Goal: Transaction & Acquisition: Purchase product/service

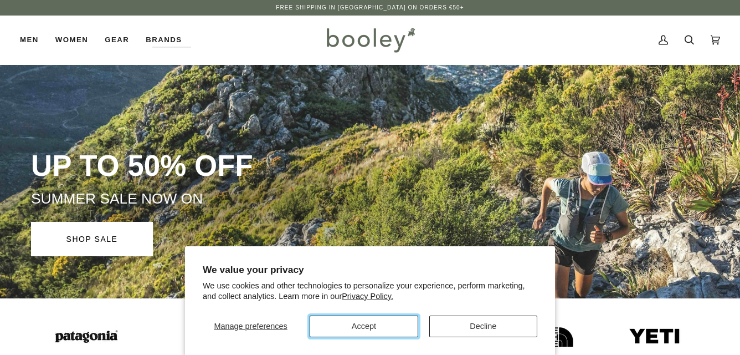
click at [408, 322] on button "Accept" at bounding box center [364, 326] width 108 height 22
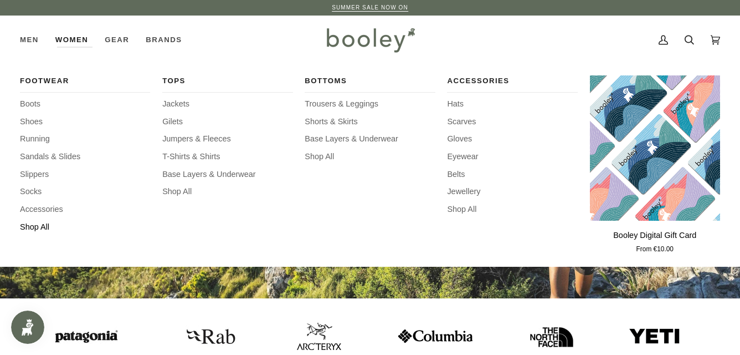
click at [35, 227] on span "Shop All" at bounding box center [85, 227] width 130 height 12
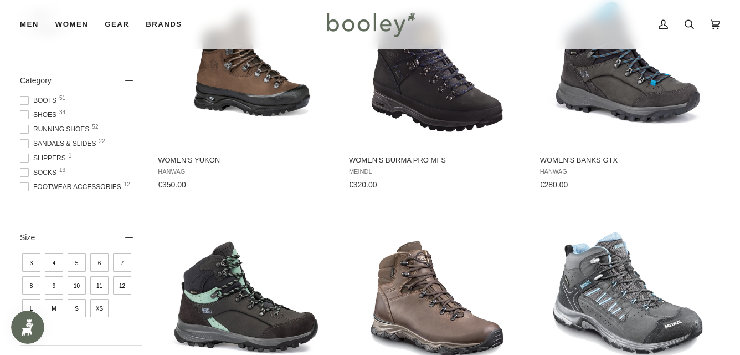
scroll to position [225, 0]
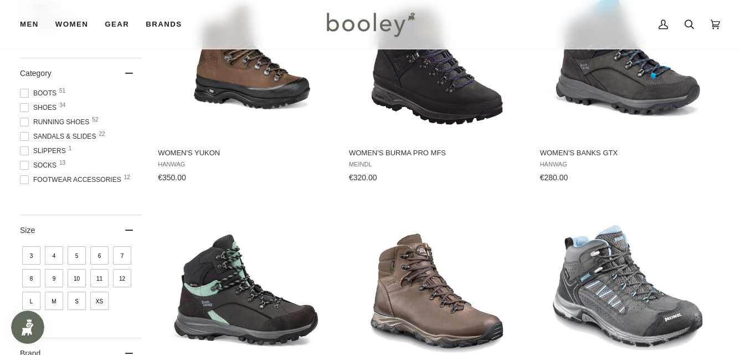
click at [125, 254] on span "7" at bounding box center [122, 255] width 18 height 18
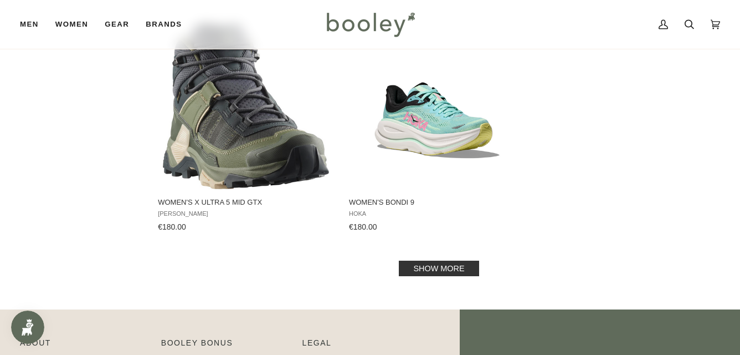
scroll to position [1576, 0]
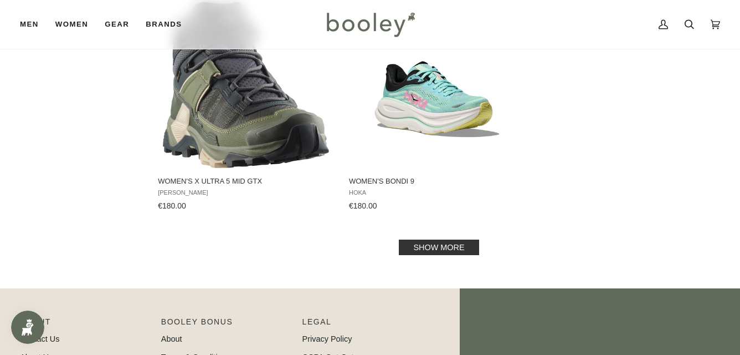
click at [436, 246] on link "Show more" at bounding box center [439, 247] width 80 height 16
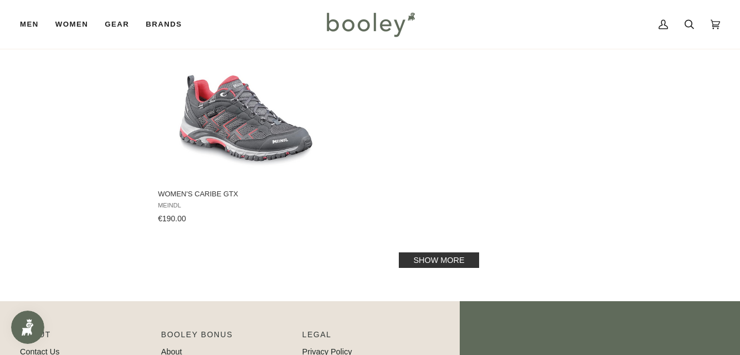
scroll to position [3204, 0]
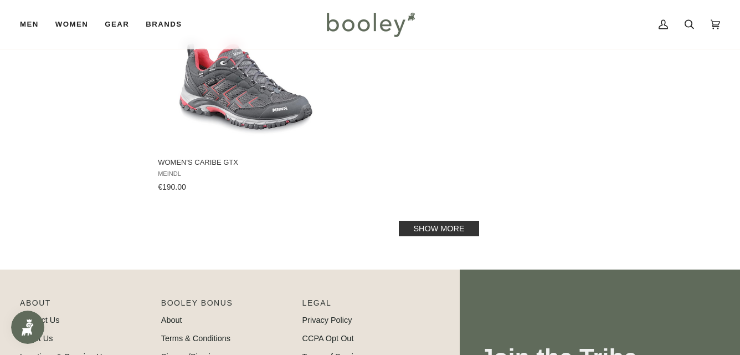
click at [441, 222] on link "Show more" at bounding box center [439, 228] width 80 height 16
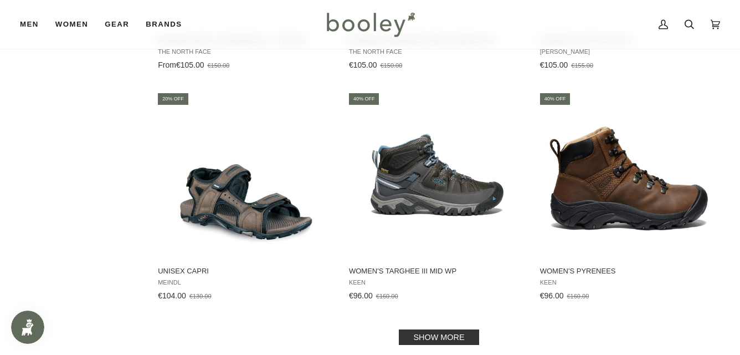
scroll to position [4511, 0]
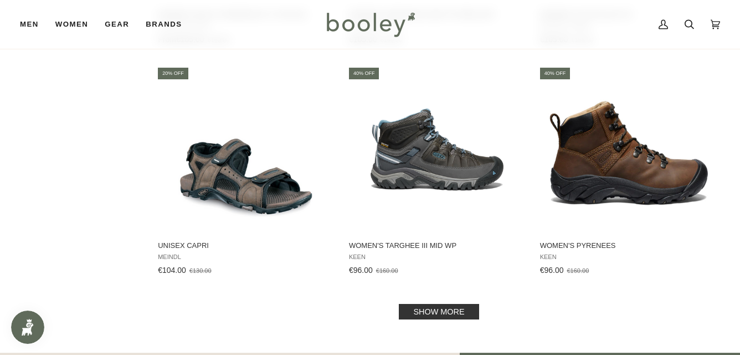
click at [412, 315] on link "Show more" at bounding box center [439, 312] width 80 height 16
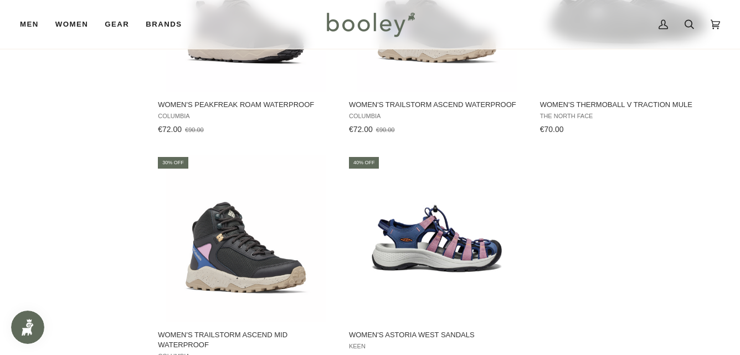
scroll to position [6084, 0]
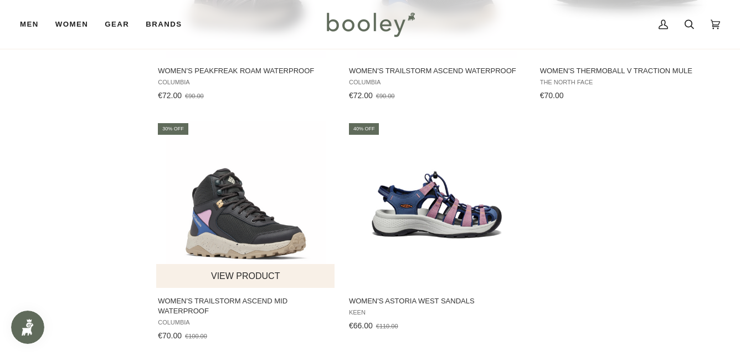
click at [231, 264] on button "View product" at bounding box center [245, 276] width 178 height 24
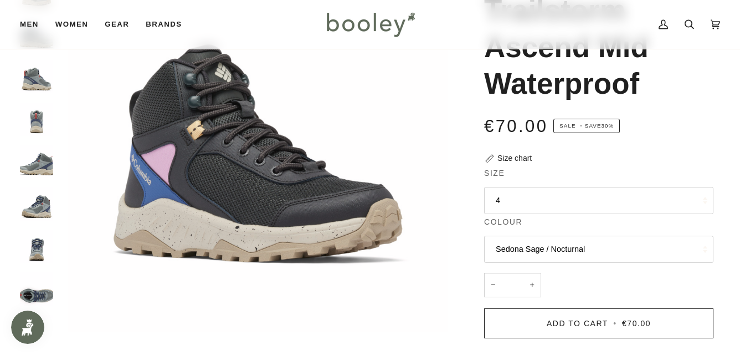
scroll to position [156, 0]
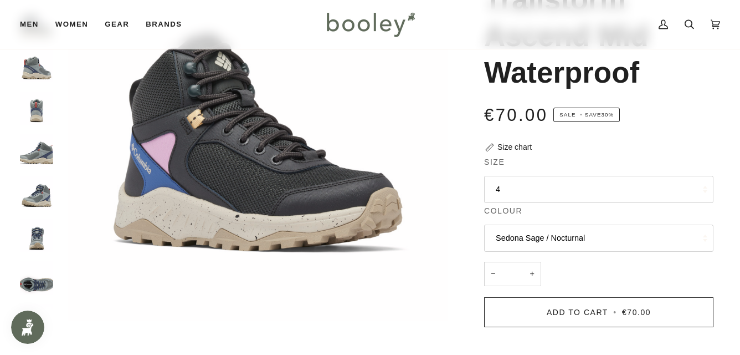
click at [31, 287] on img "Columbia Women's Trailstorm Ascend Mid Waterproof Sedona Sage / Nocturnal - Boo…" at bounding box center [36, 277] width 33 height 33
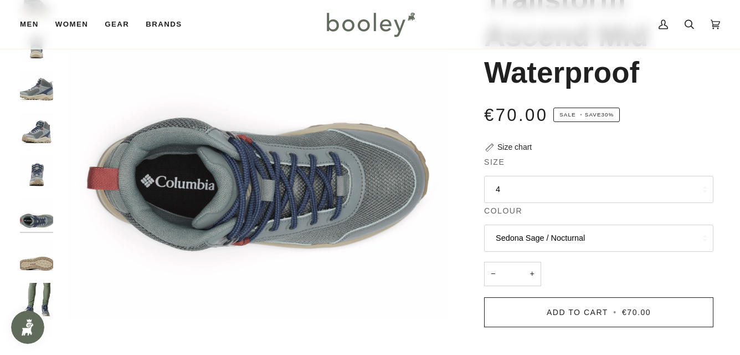
scroll to position [68, 0]
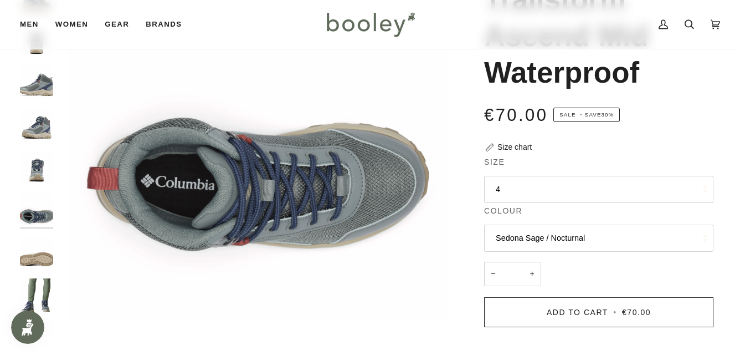
click at [40, 257] on img "Columbia Women's Trailstorm Ascend Mid Waterproof Sedona Sage / Nocturnal - Boo…" at bounding box center [36, 251] width 33 height 33
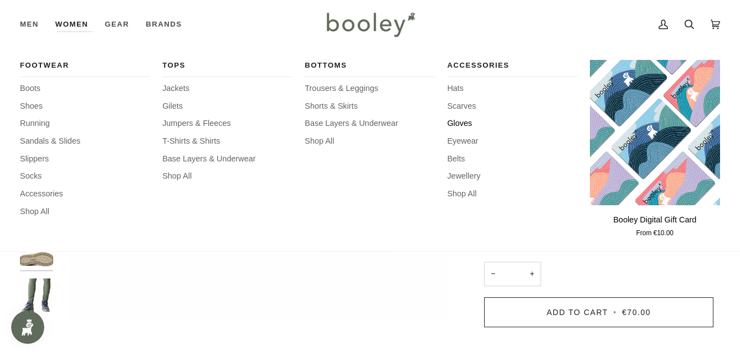
click at [455, 126] on span "Gloves" at bounding box center [512, 123] width 130 height 12
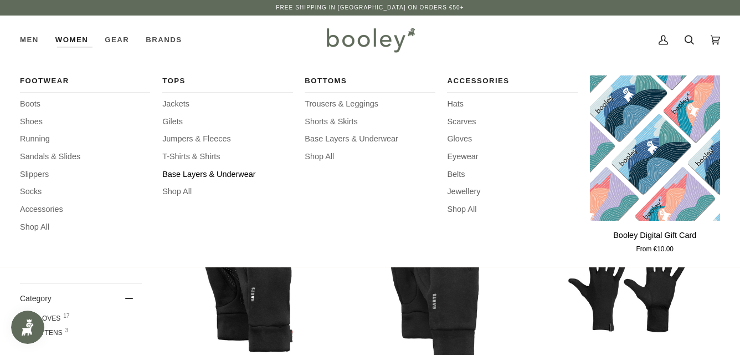
click at [182, 171] on span "Base Layers & Underwear" at bounding box center [227, 174] width 130 height 12
